Goal: Information Seeking & Learning: Find specific page/section

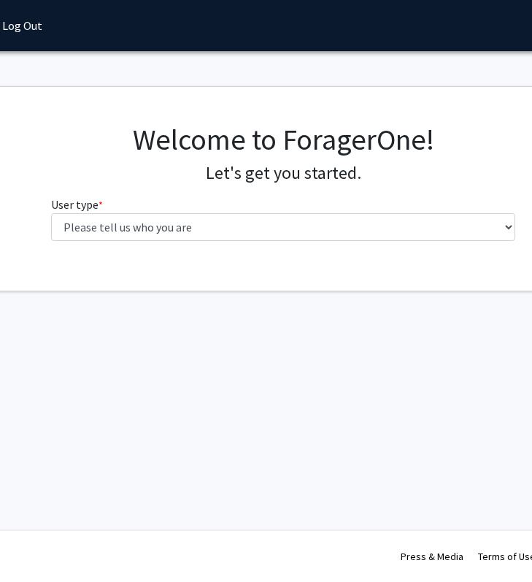
scroll to position [0, 188]
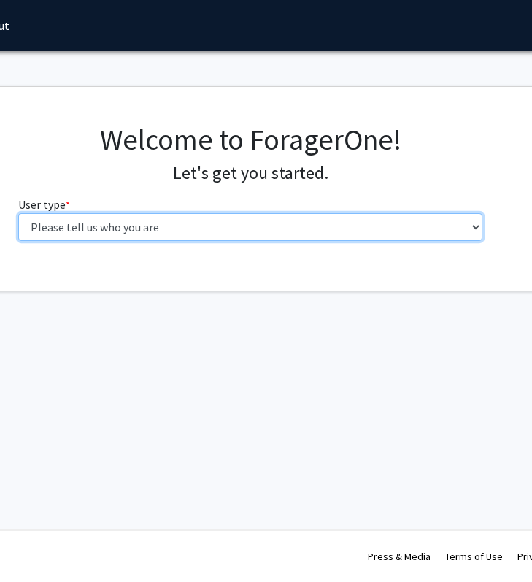
click at [281, 223] on select "Please tell us who you are Undergraduate Student Master's Student Doctoral Cand…" at bounding box center [250, 227] width 465 height 28
click at [249, 222] on select "Please tell us who you are Undergraduate Student Master's Student Doctoral Cand…" at bounding box center [250, 227] width 465 height 28
select select "3: doc"
click at [18, 213] on select "Please tell us who you are Undergraduate Student Master's Student Doctoral Cand…" at bounding box center [250, 227] width 465 height 28
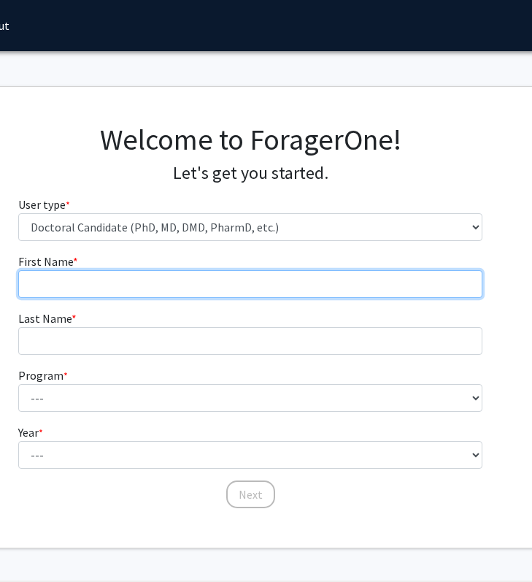
click at [82, 285] on input "First Name * required" at bounding box center [250, 284] width 465 height 28
type input "[PERSON_NAME]"
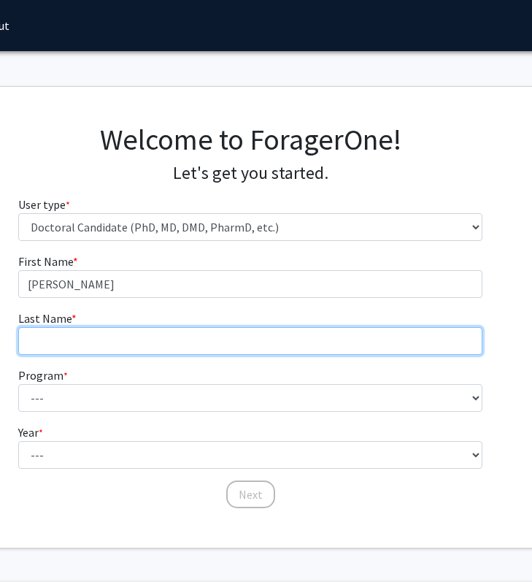
type input "[PERSON_NAME]"
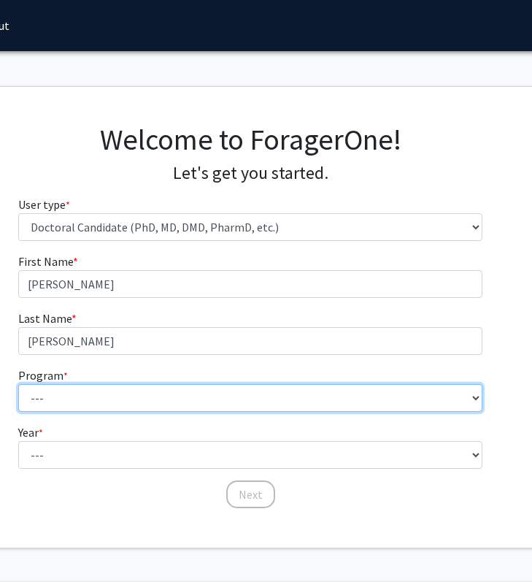
click at [98, 393] on select "--- Accelerated 3+3 BS in Health Sciences/Doctor of [MEDICAL_DATA] Accelerated …" at bounding box center [250, 398] width 465 height 28
select select "35: 815"
click at [18, 384] on select "--- Accelerated 3+3 BS in Health Sciences/Doctor of [MEDICAL_DATA] Accelerated …" at bounding box center [250, 398] width 465 height 28
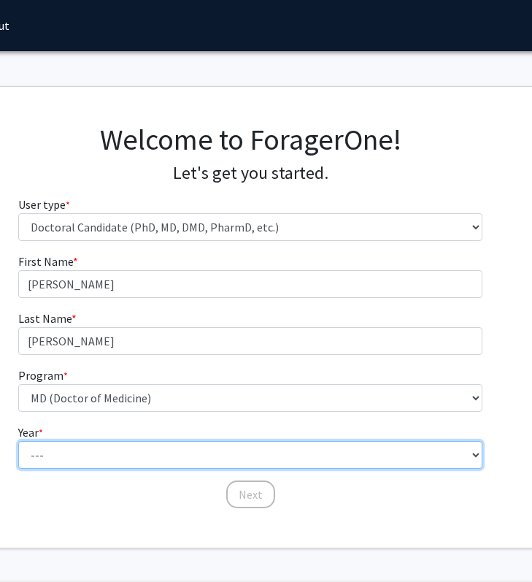
click at [87, 454] on select "--- First Year Second Year Third Year Fourth Year Fifth Year Sixth Year Seventh…" at bounding box center [250, 455] width 465 height 28
select select "1: first_year"
click at [18, 441] on select "--- First Year Second Year Third Year Fourth Year Fifth Year Sixth Year Seventh…" at bounding box center [250, 455] width 465 height 28
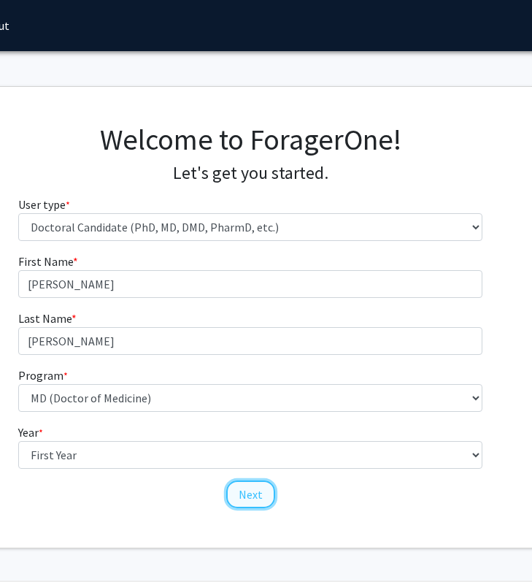
click at [264, 493] on button "Next" at bounding box center [250, 494] width 49 height 28
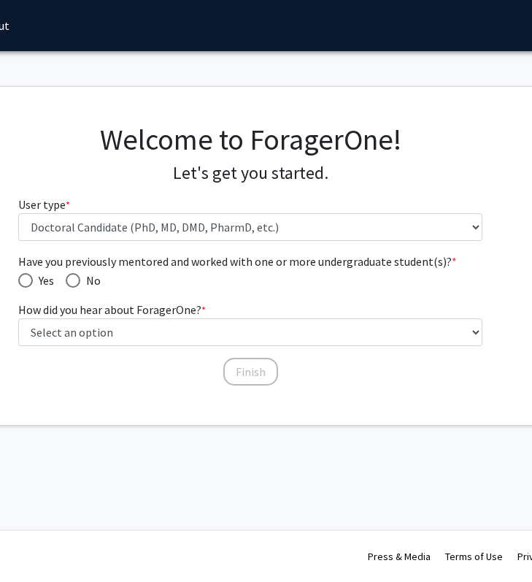
click at [81, 280] on span "No" at bounding box center [90, 281] width 20 height 18
click at [80, 280] on input "No" at bounding box center [73, 280] width 15 height 15
radio input "true"
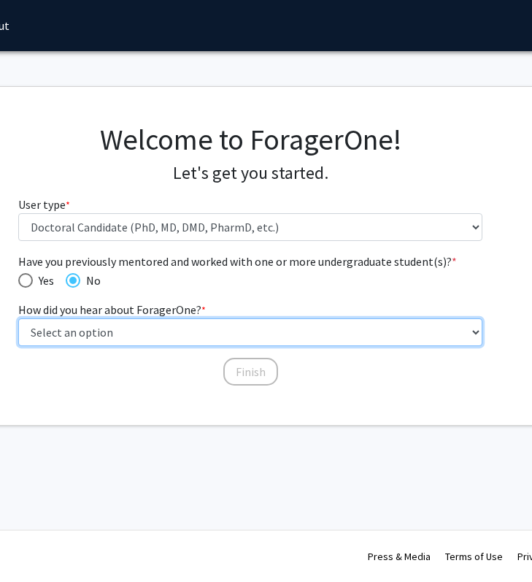
click at [86, 339] on select "Select an option Peer/student recommendation Faculty/staff recommendation Unive…" at bounding box center [250, 332] width 465 height 28
select select "2: faculty_recommendation"
click at [18, 318] on select "Select an option Peer/student recommendation Faculty/staff recommendation Unive…" at bounding box center [250, 332] width 465 height 28
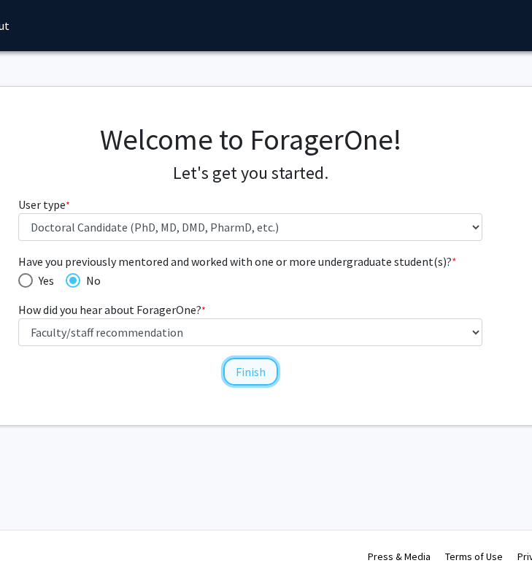
click at [236, 364] on button "Finish" at bounding box center [250, 372] width 55 height 28
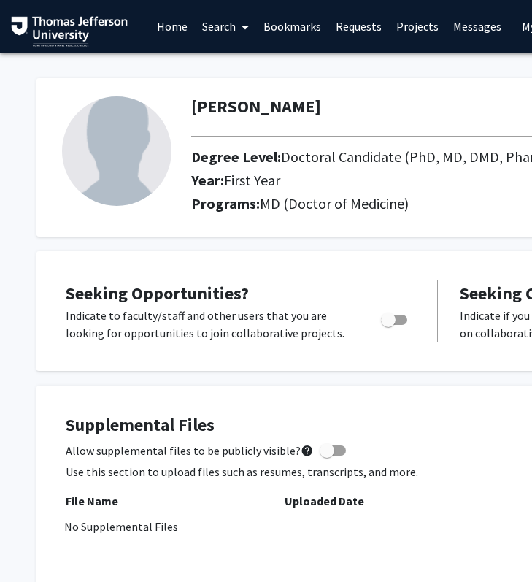
click at [230, 27] on link "Search" at bounding box center [225, 26] width 61 height 51
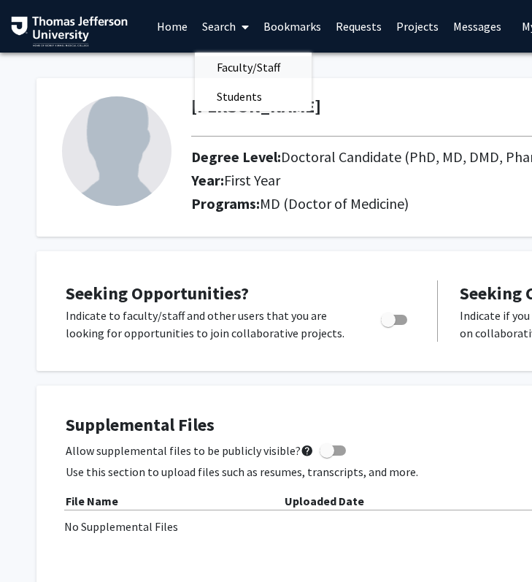
click at [240, 67] on span "Faculty/Staff" at bounding box center [248, 67] width 107 height 29
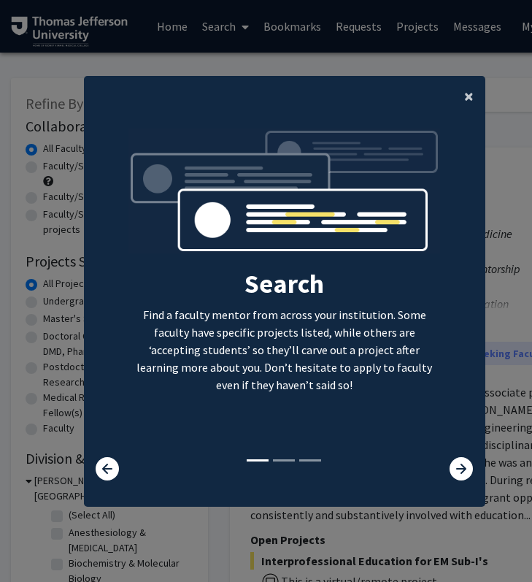
click at [465, 104] on span "×" at bounding box center [468, 96] width 9 height 23
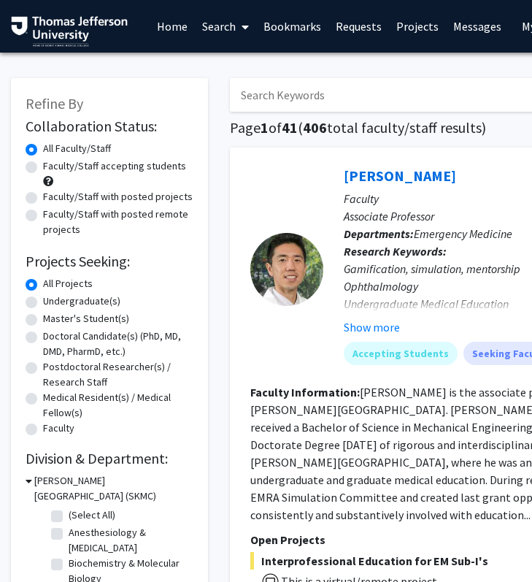
click at [215, 20] on link "Search" at bounding box center [225, 26] width 61 height 51
click at [242, 61] on span "Faculty/Staff" at bounding box center [248, 67] width 107 height 29
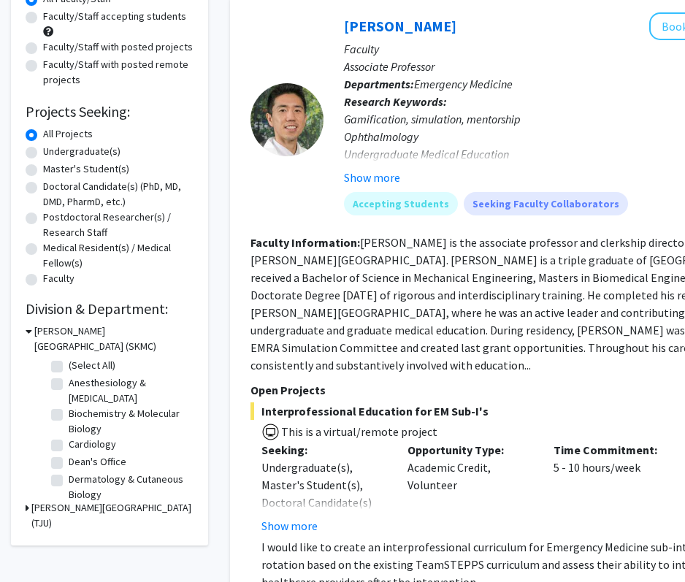
scroll to position [156, 0]
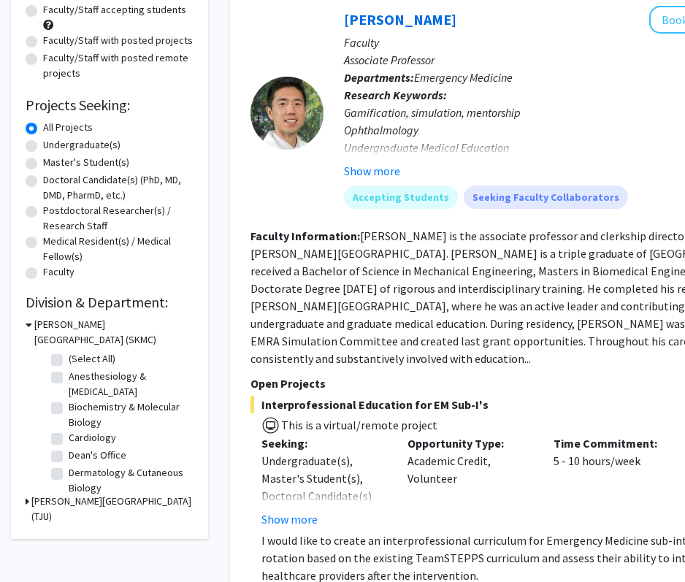
click at [43, 181] on label "Doctoral Candidate(s) (PhD, MD, DMD, PharmD, etc.)" at bounding box center [118, 187] width 150 height 31
click at [43, 181] on input "Doctoral Candidate(s) (PhD, MD, DMD, PharmD, etc.)" at bounding box center [47, 176] width 9 height 9
radio input "true"
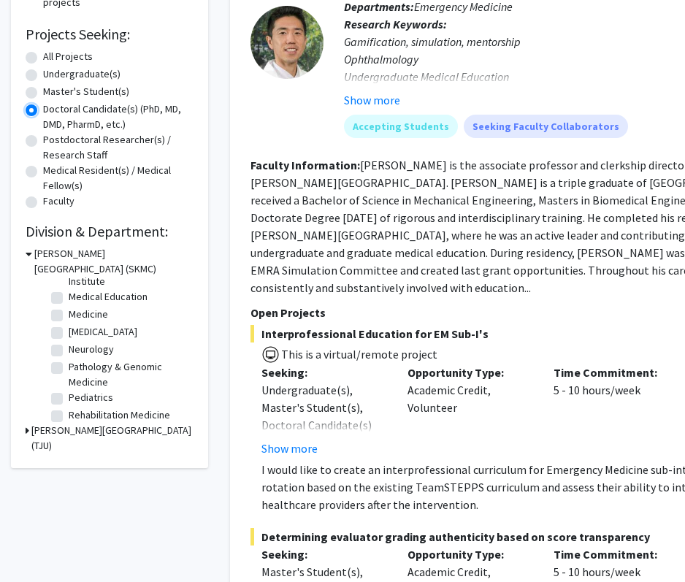
scroll to position [157, 0]
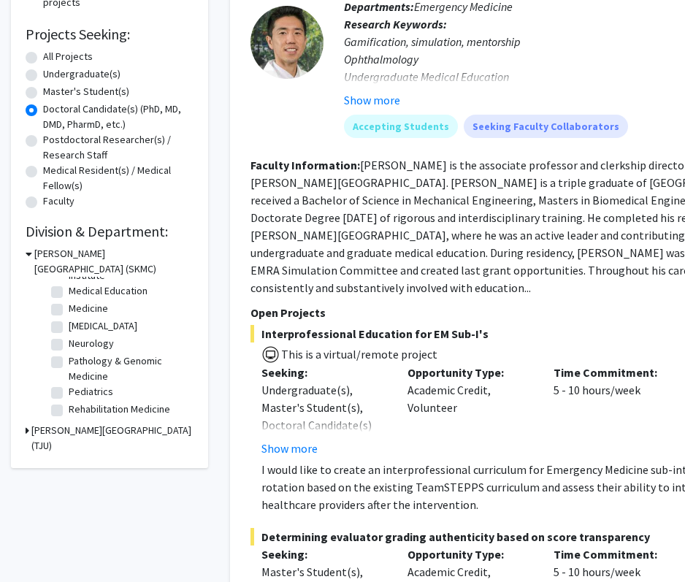
click at [69, 397] on label "Pediatrics" at bounding box center [91, 391] width 45 height 15
click at [69, 393] on input "Pediatrics" at bounding box center [73, 388] width 9 height 9
checkbox input "true"
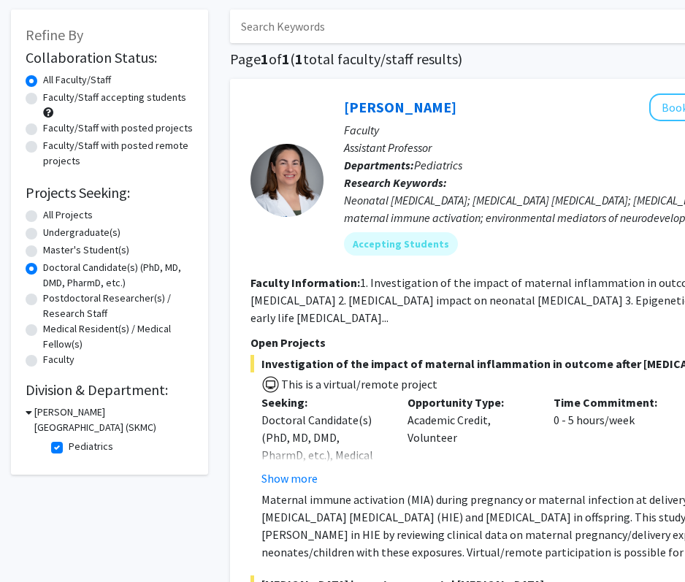
scroll to position [226, 0]
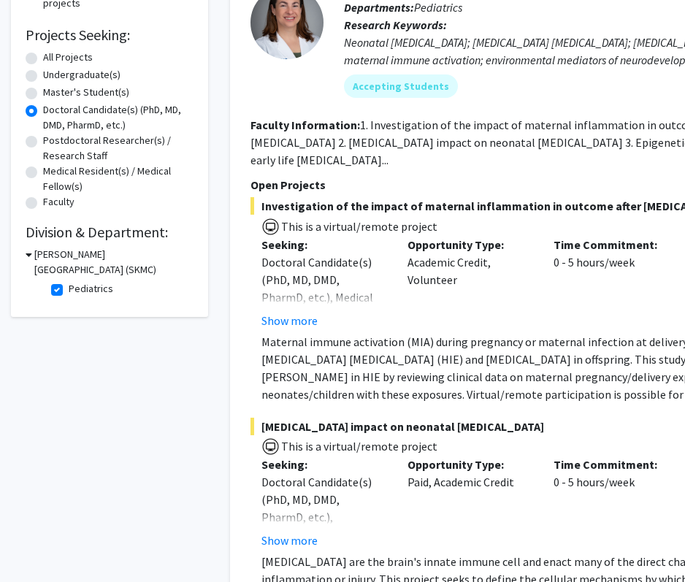
click at [34, 255] on h3 "[PERSON_NAME][GEOGRAPHIC_DATA] (SKMC)" at bounding box center [113, 262] width 159 height 31
click at [34, 255] on h3 "[PERSON_NAME][GEOGRAPHIC_DATA] (SKMC)" at bounding box center [112, 262] width 162 height 31
click at [69, 292] on label "Pediatrics" at bounding box center [91, 288] width 45 height 15
click at [69, 291] on input "Pediatrics" at bounding box center [73, 285] width 9 height 9
checkbox input "false"
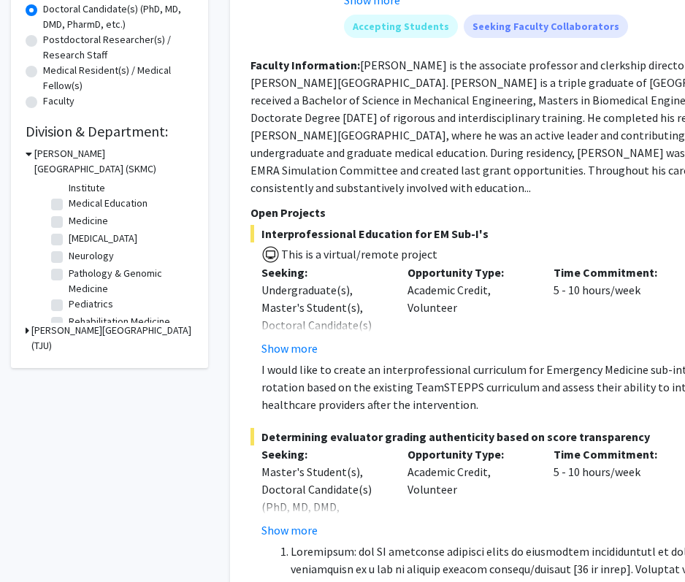
scroll to position [157, 0]
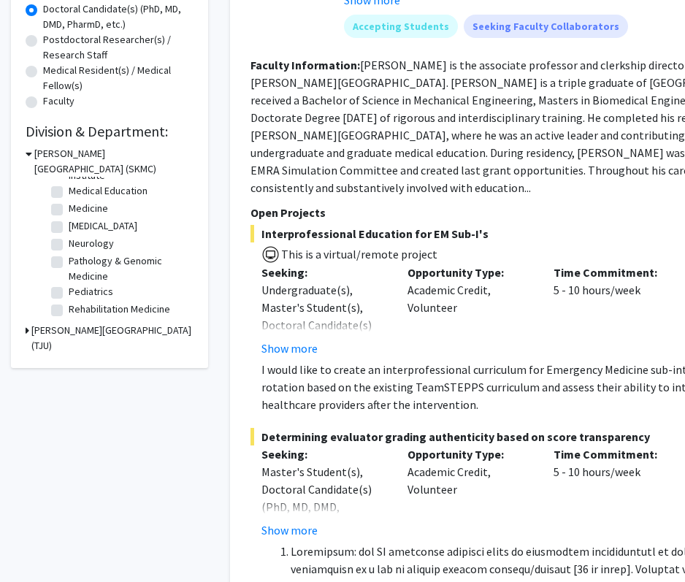
click at [69, 291] on label "Pediatrics" at bounding box center [91, 291] width 45 height 15
click at [69, 291] on input "Pediatrics" at bounding box center [73, 288] width 9 height 9
checkbox input "true"
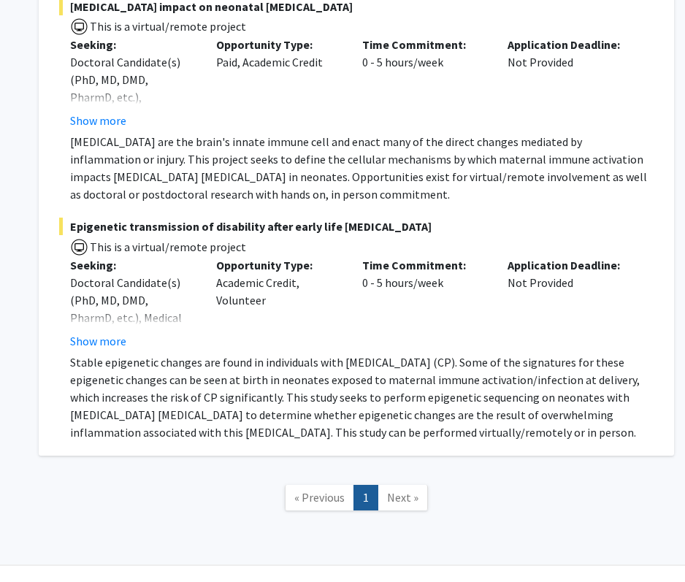
scroll to position [681, 191]
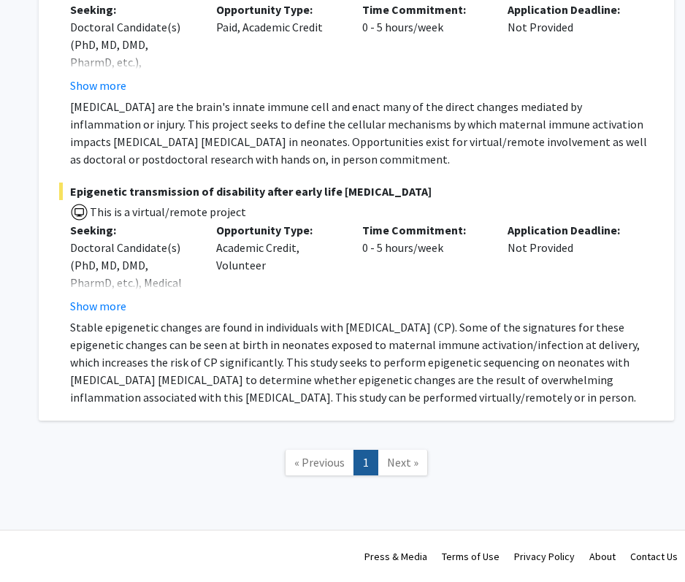
click at [404, 474] on nav "« Previous 1 Next »" at bounding box center [356, 464] width 635 height 59
click at [404, 464] on span "Next »" at bounding box center [402, 462] width 31 height 15
click at [320, 469] on link "« Previous" at bounding box center [319, 463] width 69 height 26
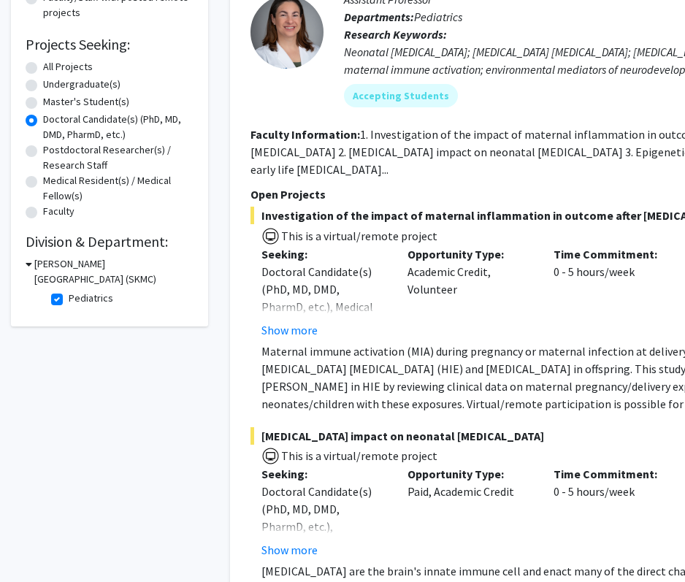
scroll to position [0, 0]
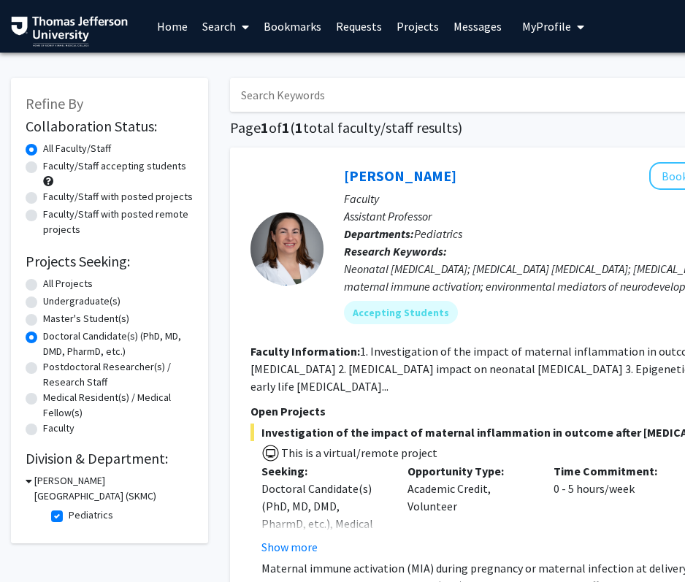
click at [43, 285] on label "All Projects" at bounding box center [68, 283] width 50 height 15
click at [43, 285] on input "All Projects" at bounding box center [47, 280] width 9 height 9
radio input "true"
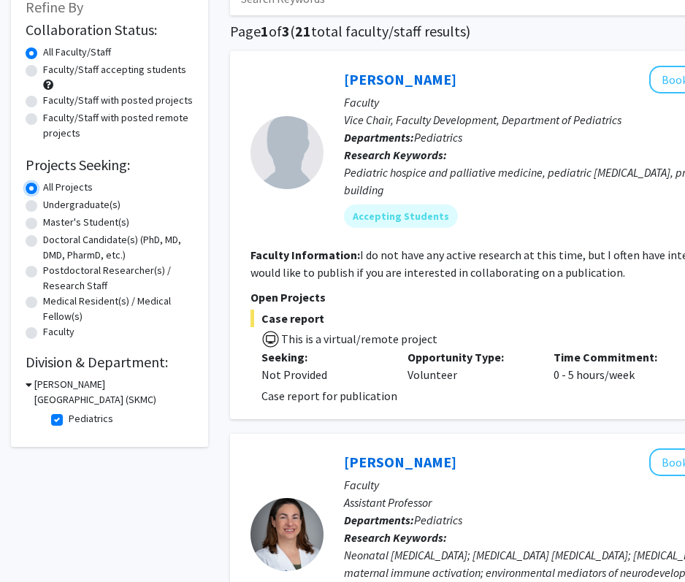
scroll to position [194, 0]
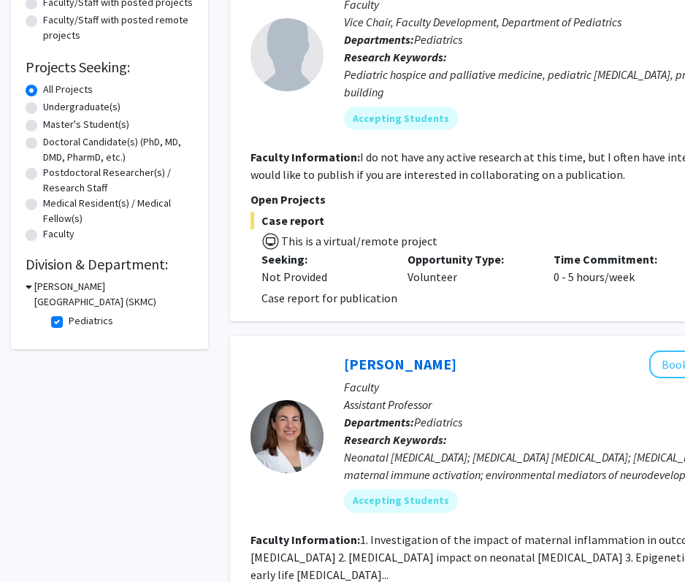
click at [69, 323] on label "Pediatrics" at bounding box center [91, 320] width 45 height 15
click at [69, 323] on input "Pediatrics" at bounding box center [73, 317] width 9 height 9
checkbox input "false"
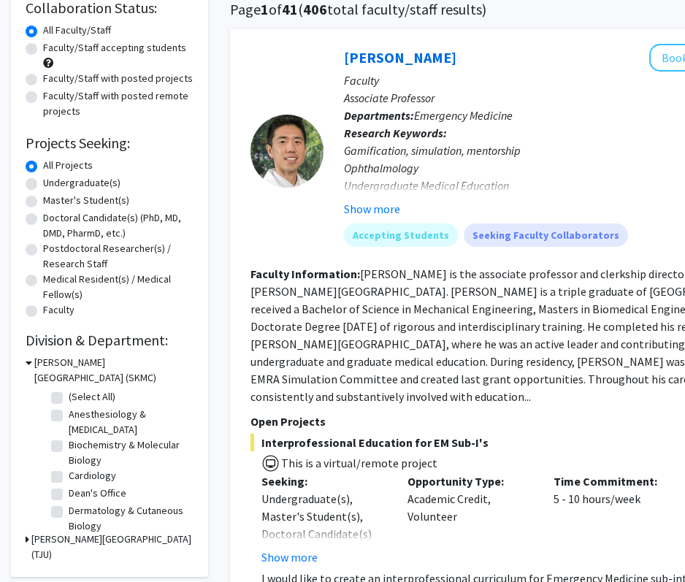
scroll to position [127, 0]
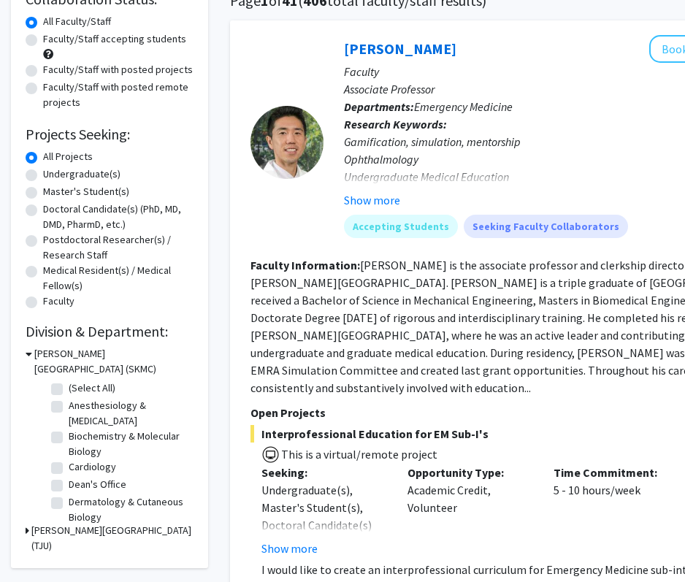
click at [69, 388] on label "(Select All)" at bounding box center [92, 387] width 47 height 15
click at [69, 388] on input "(Select All)" at bounding box center [73, 384] width 9 height 9
checkbox input "true"
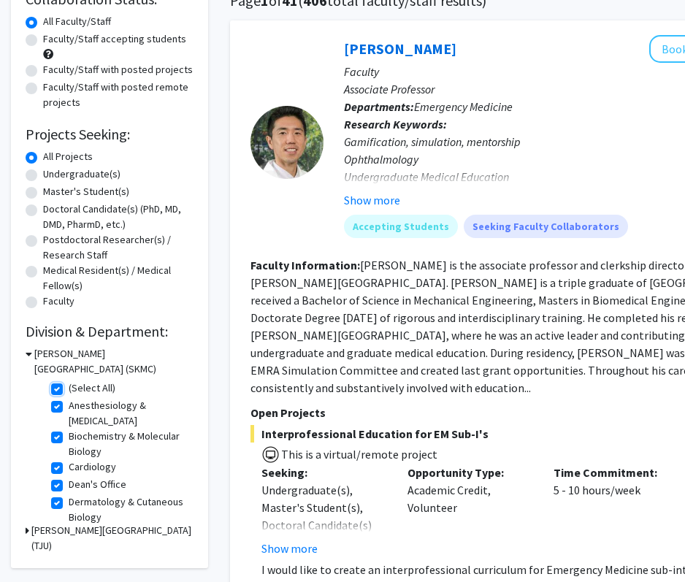
checkbox input "true"
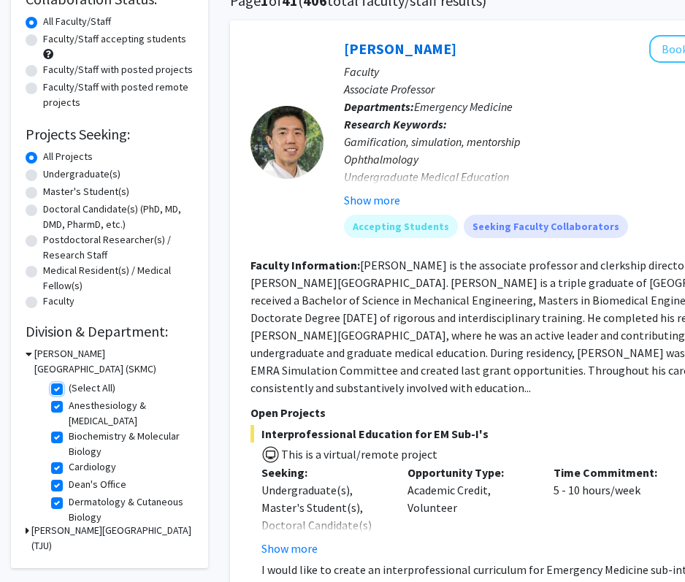
checkbox input "true"
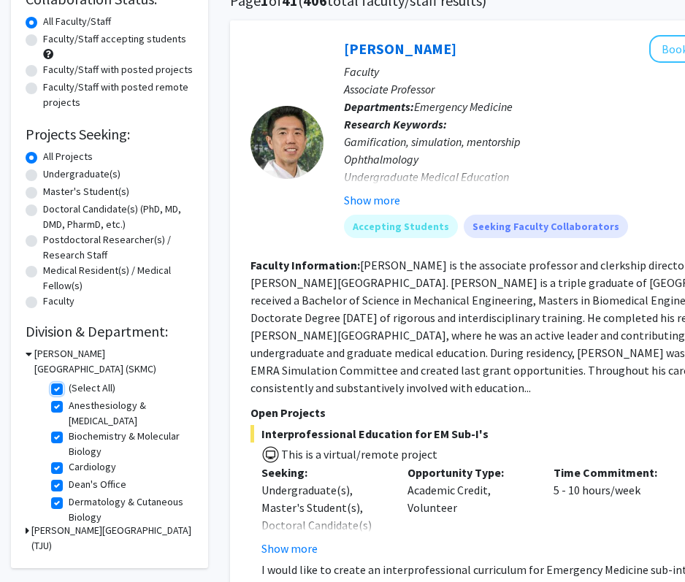
checkbox input "true"
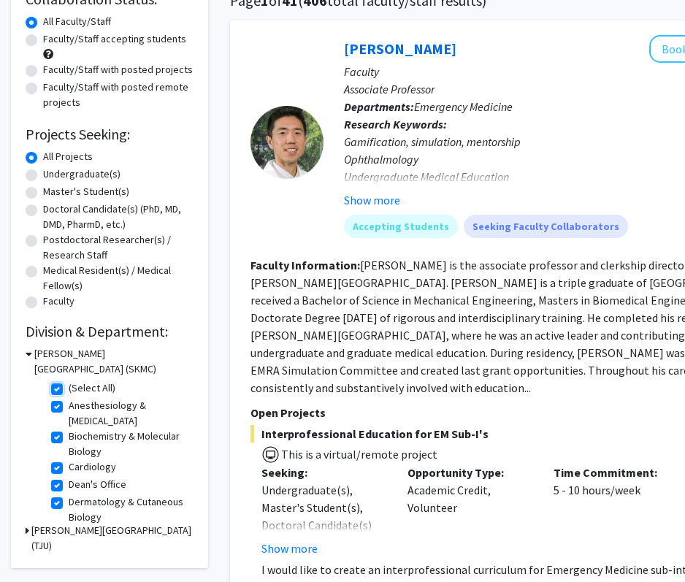
checkbox input "true"
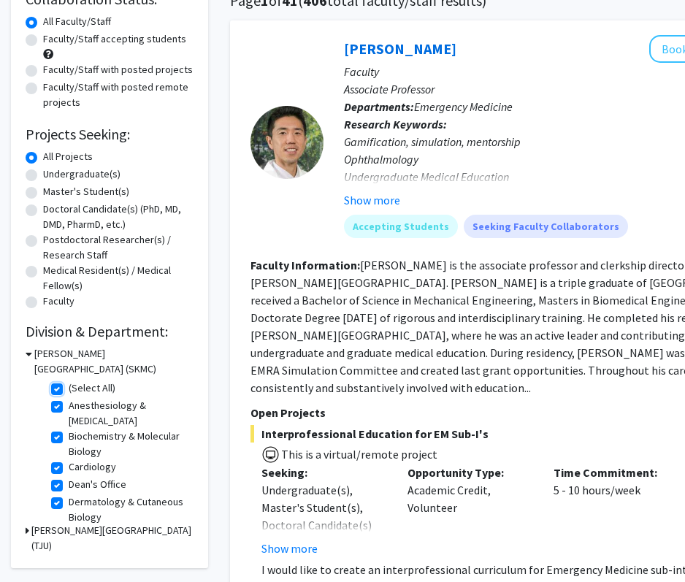
checkbox input "true"
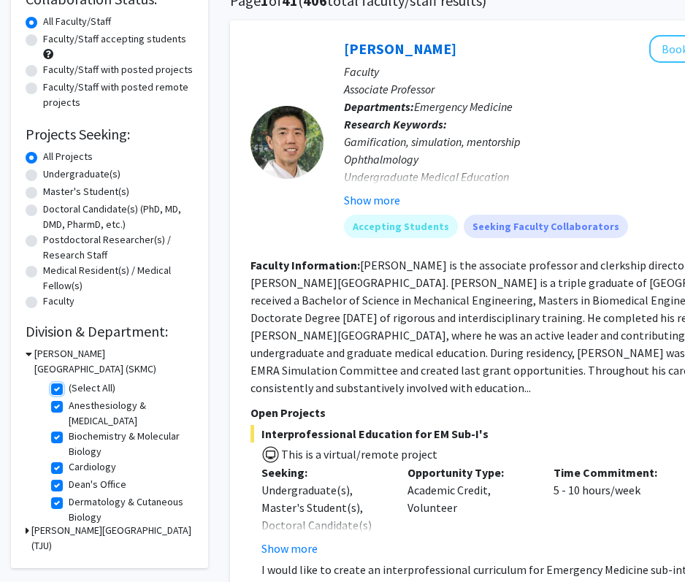
checkbox input "true"
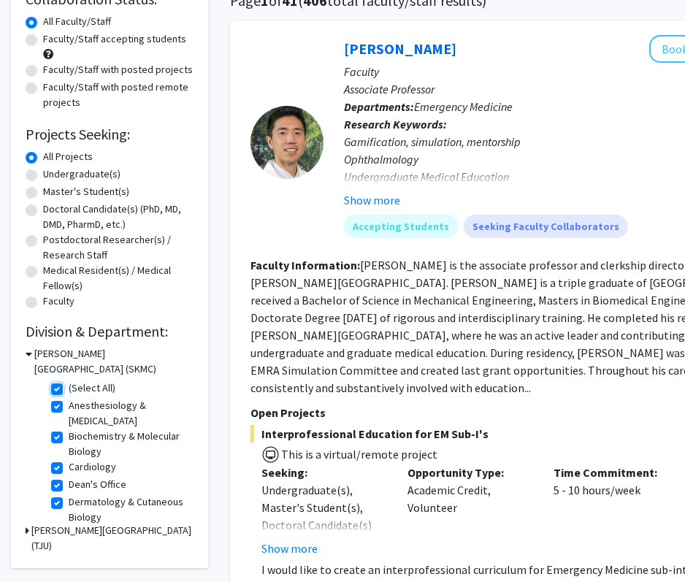
checkbox input "true"
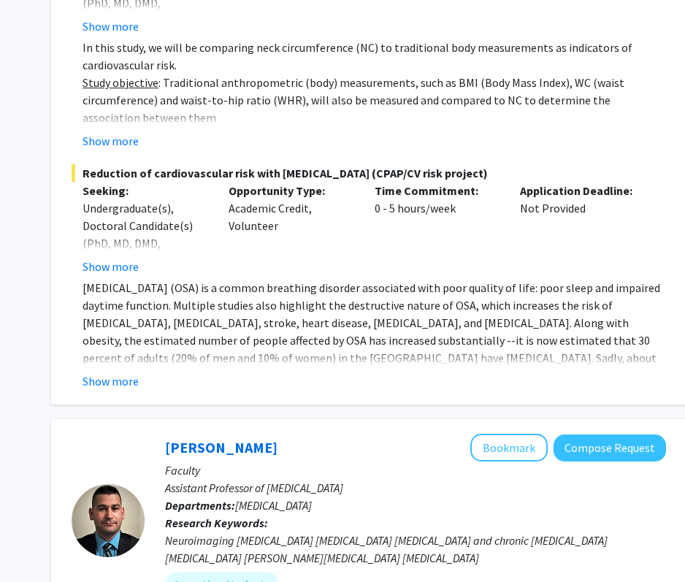
scroll to position [8181, 67]
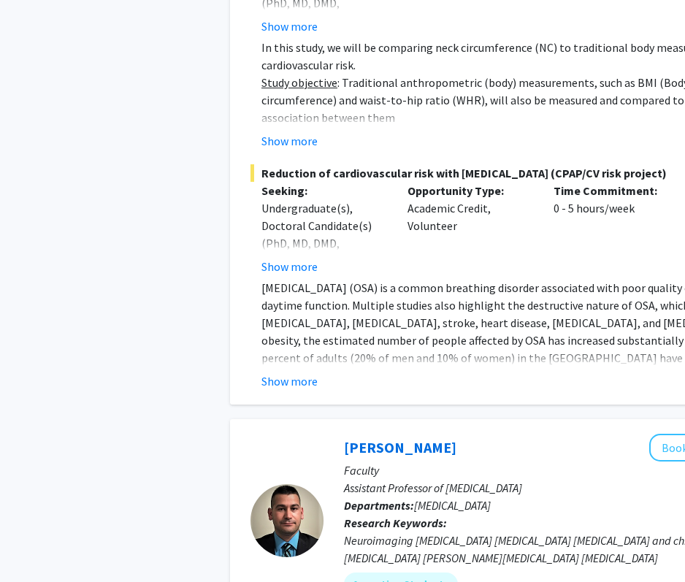
checkbox input "false"
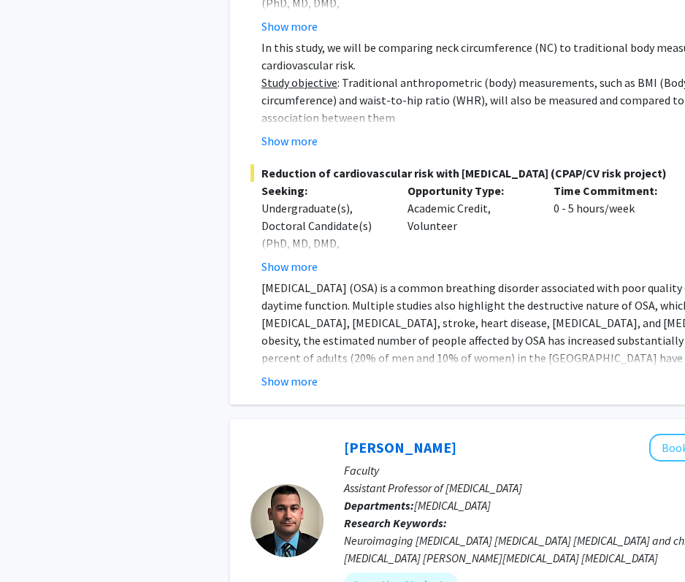
checkbox input "false"
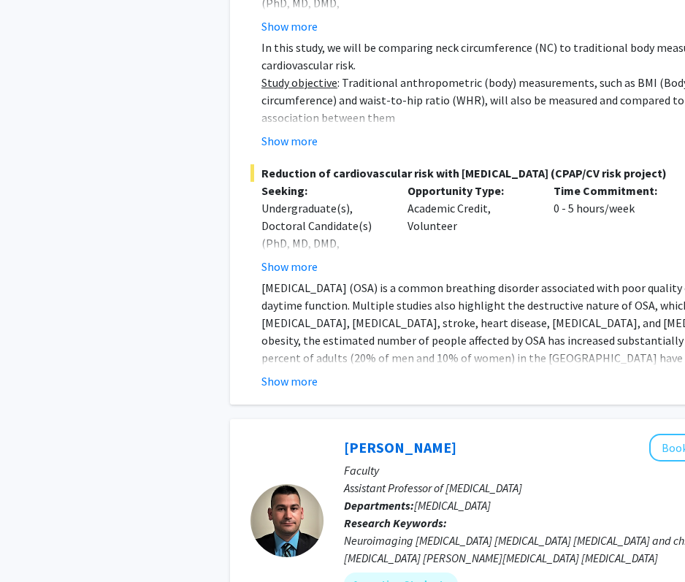
checkbox input "false"
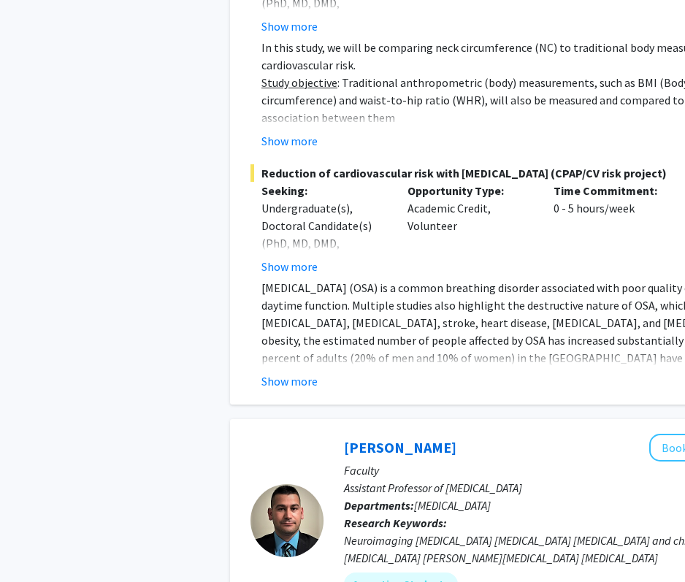
checkbox input "false"
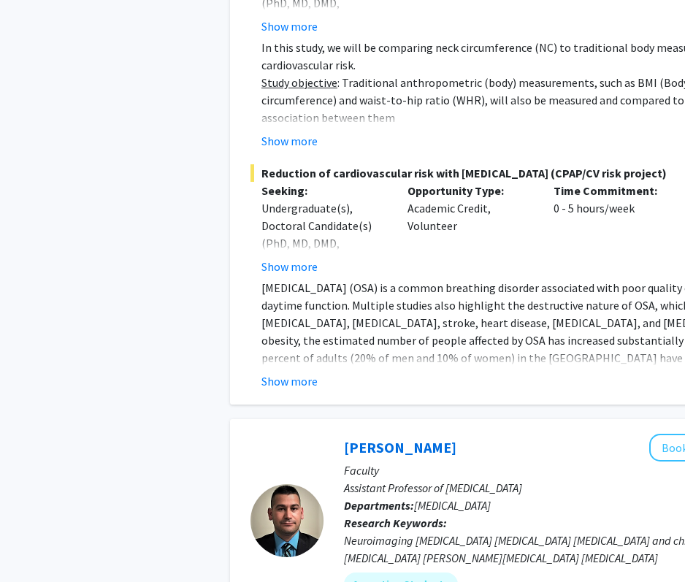
checkbox input "false"
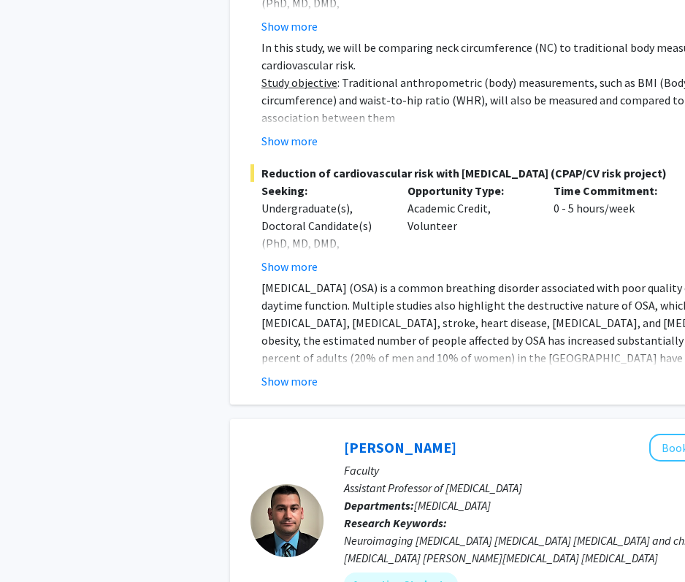
checkbox input "false"
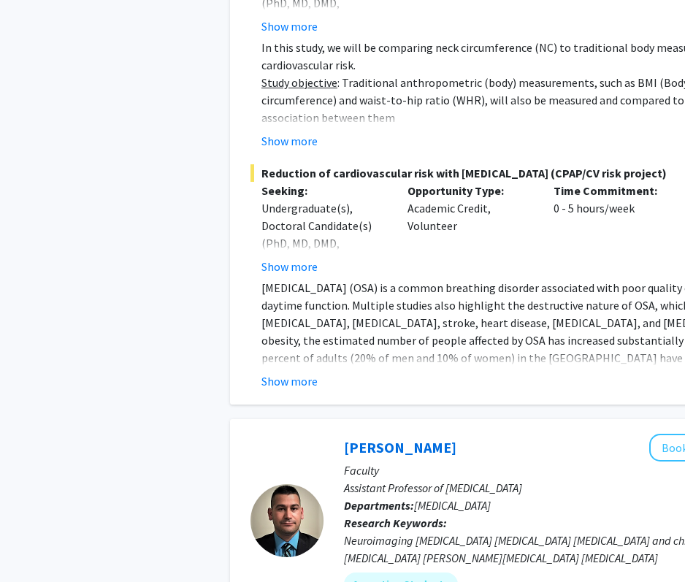
checkbox input "false"
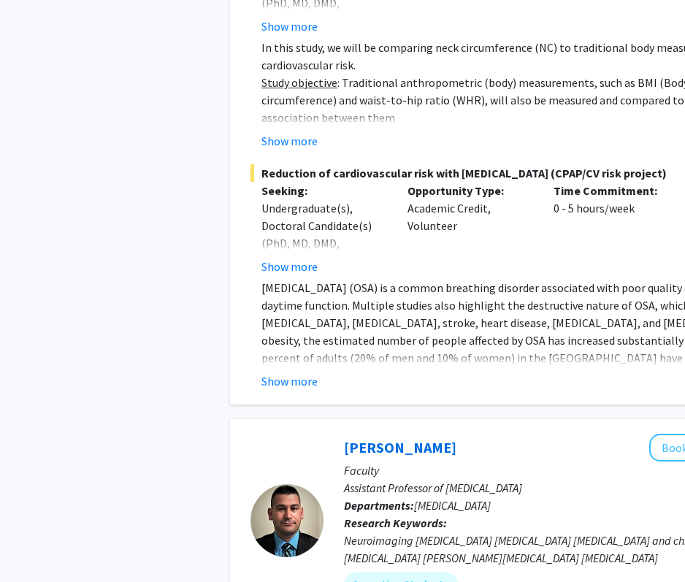
checkbox input "false"
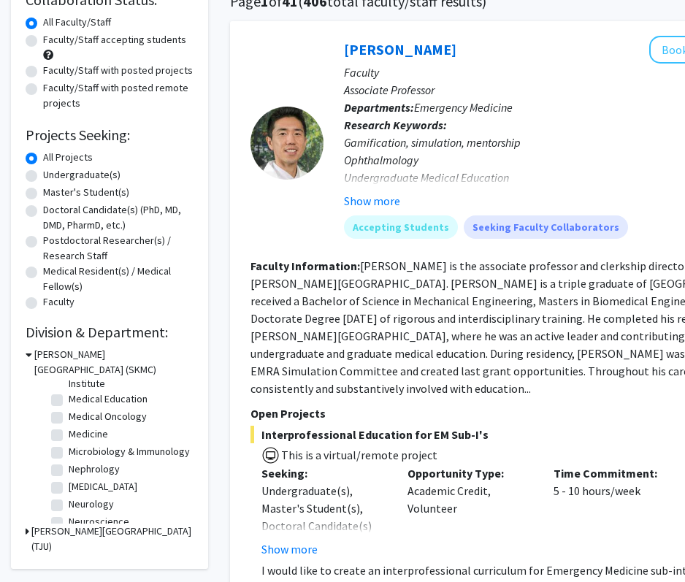
scroll to position [296, 0]
click at [69, 415] on label "Medical Oncology" at bounding box center [108, 414] width 78 height 15
click at [69, 415] on input "Medical Oncology" at bounding box center [73, 411] width 9 height 9
checkbox input "true"
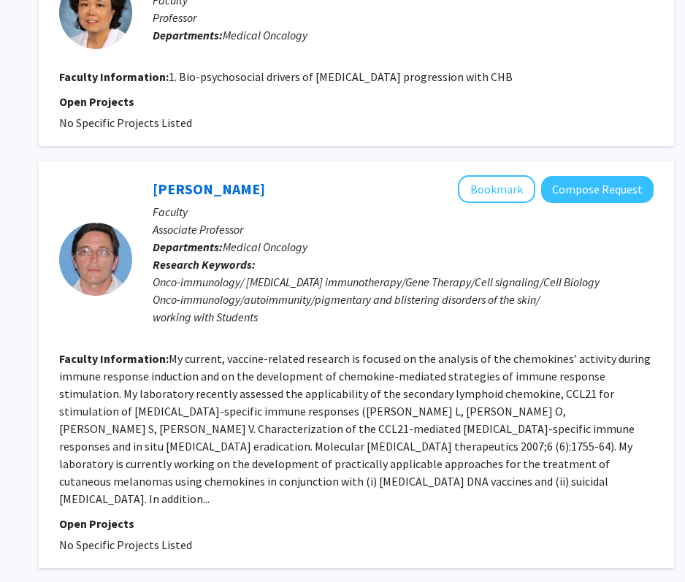
scroll to position [2910, 191]
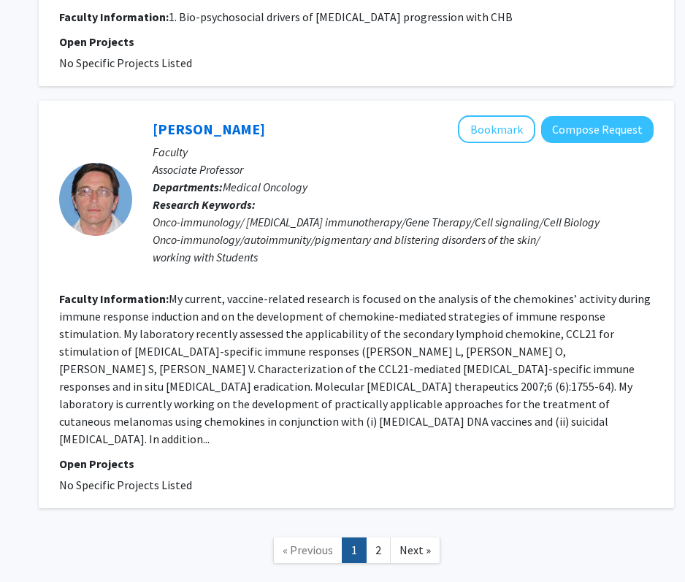
checkbox input "false"
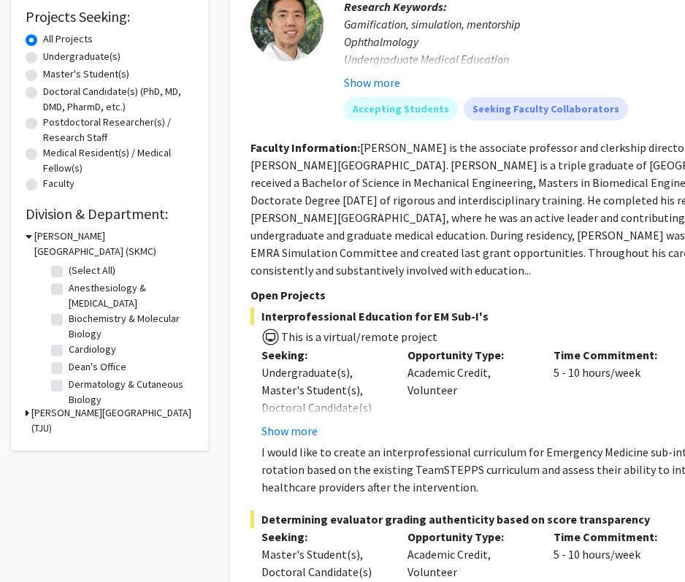
scroll to position [253, 0]
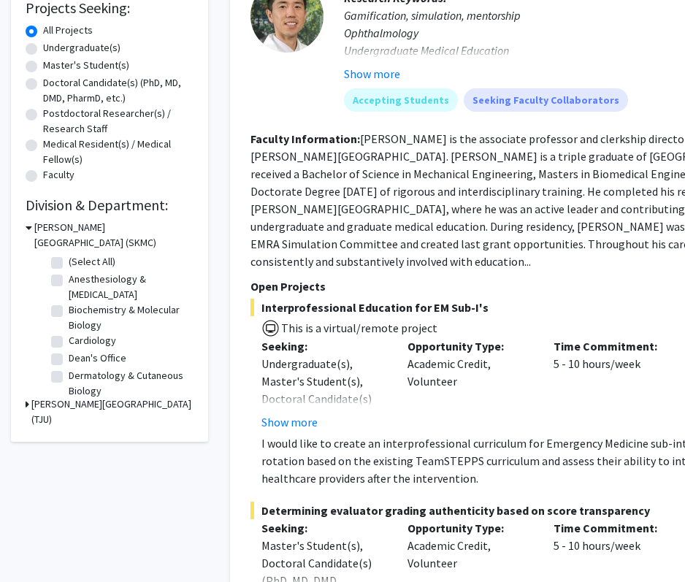
click at [29, 404] on div "[PERSON_NAME][GEOGRAPHIC_DATA] (TJU)" at bounding box center [110, 411] width 168 height 31
click at [26, 405] on icon at bounding box center [28, 403] width 4 height 15
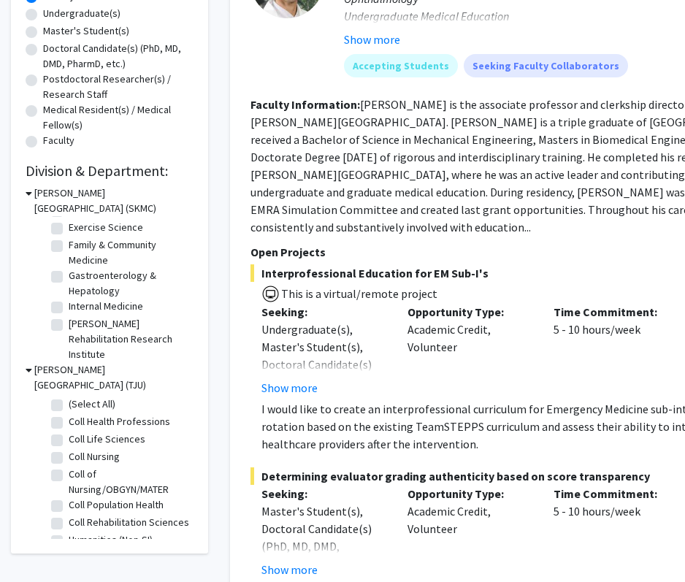
scroll to position [164, 0]
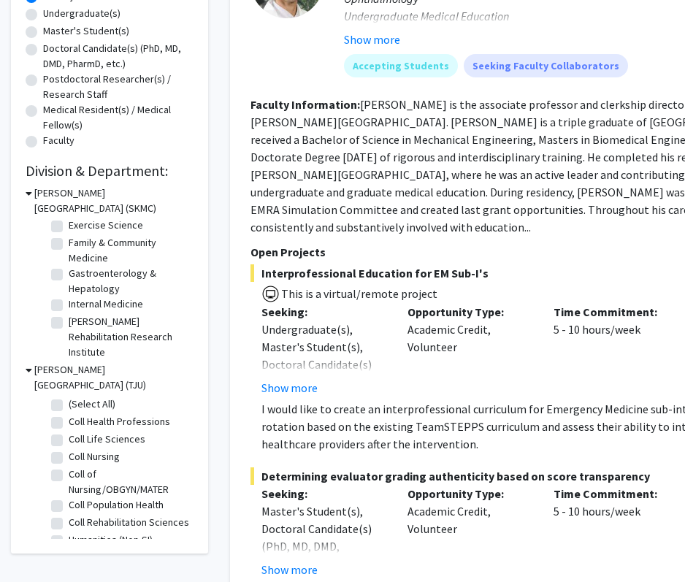
click at [69, 276] on label "Gastroenterology & Hepatology" at bounding box center [129, 281] width 121 height 31
click at [69, 275] on input "Gastroenterology & Hepatology" at bounding box center [73, 270] width 9 height 9
checkbox input "true"
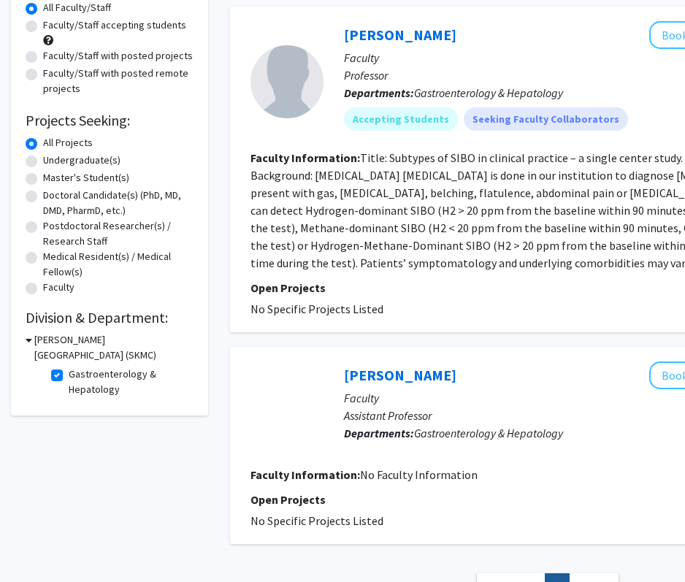
scroll to position [158, 0]
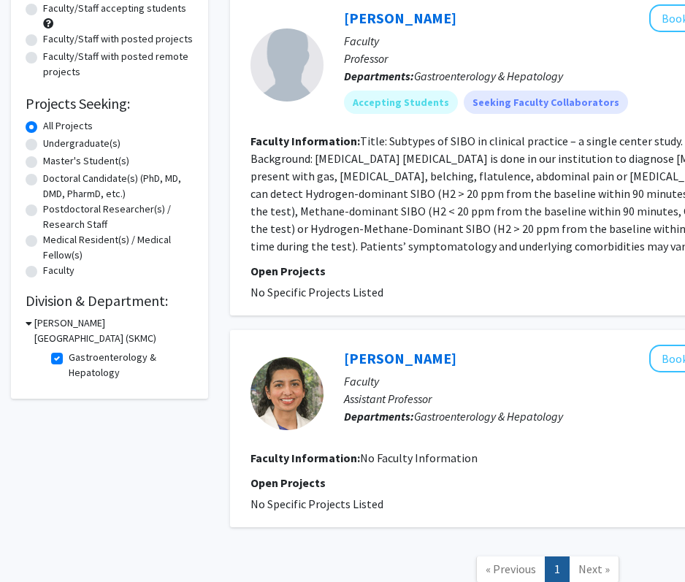
click at [69, 361] on label "Gastroenterology & Hepatology" at bounding box center [129, 365] width 121 height 31
click at [69, 359] on input "Gastroenterology & Hepatology" at bounding box center [73, 354] width 9 height 9
checkbox input "false"
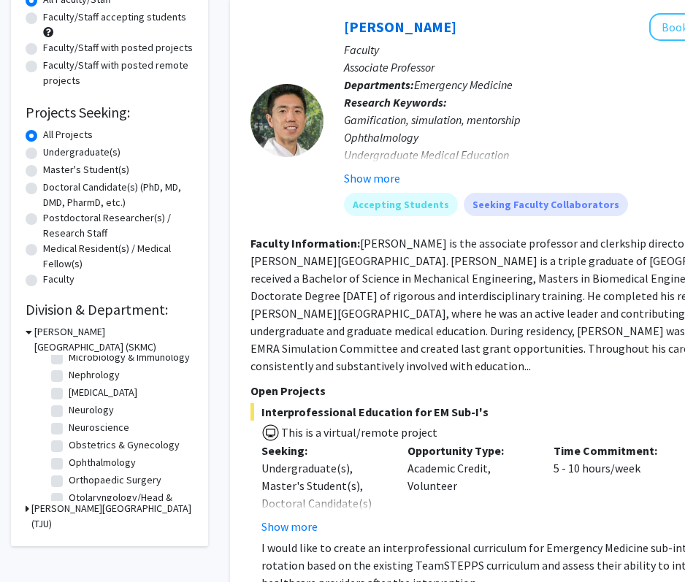
click at [69, 445] on label "Obstetrics & Gynecology" at bounding box center [124, 444] width 111 height 15
click at [69, 445] on input "Obstetrics & Gynecology" at bounding box center [73, 441] width 9 height 9
checkbox input "true"
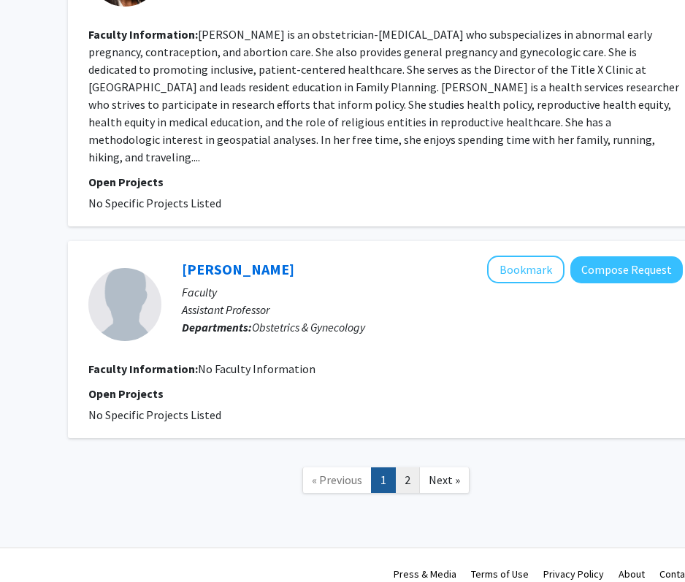
scroll to position [2244, 34]
